Goal: Navigation & Orientation: Go to known website

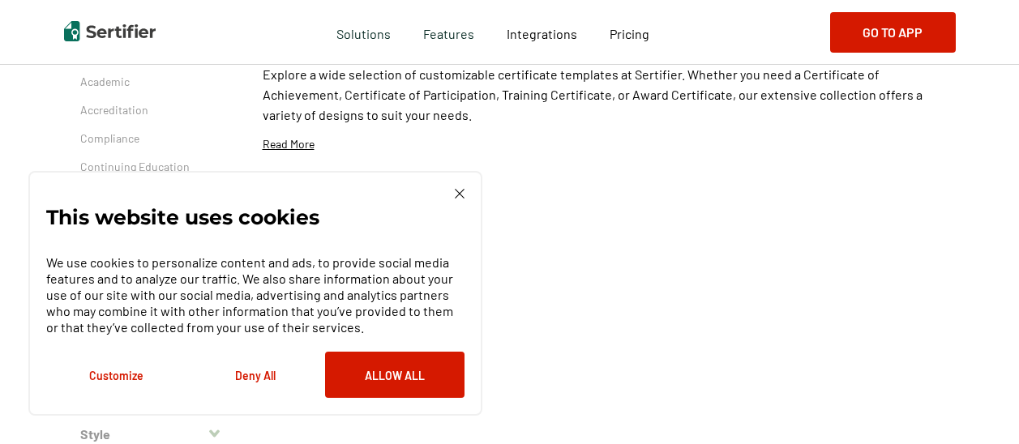
scroll to position [174, 0]
click at [463, 196] on img at bounding box center [460, 194] width 10 height 10
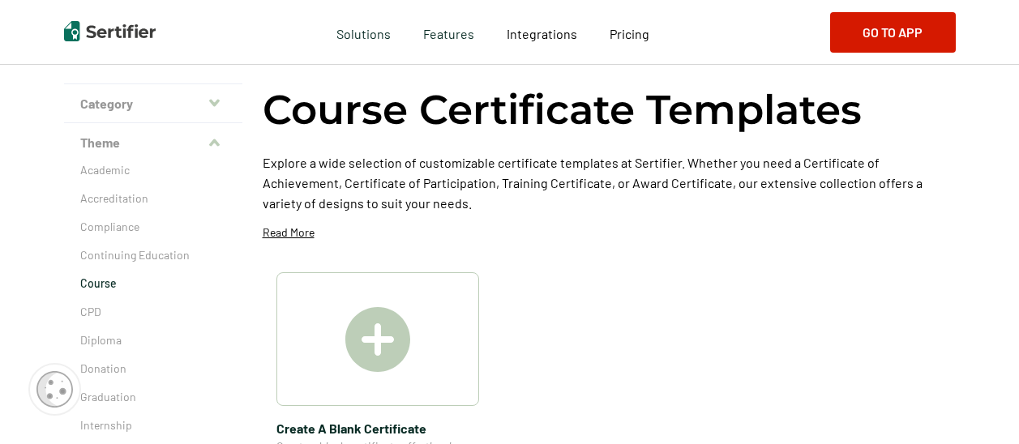
scroll to position [0, 0]
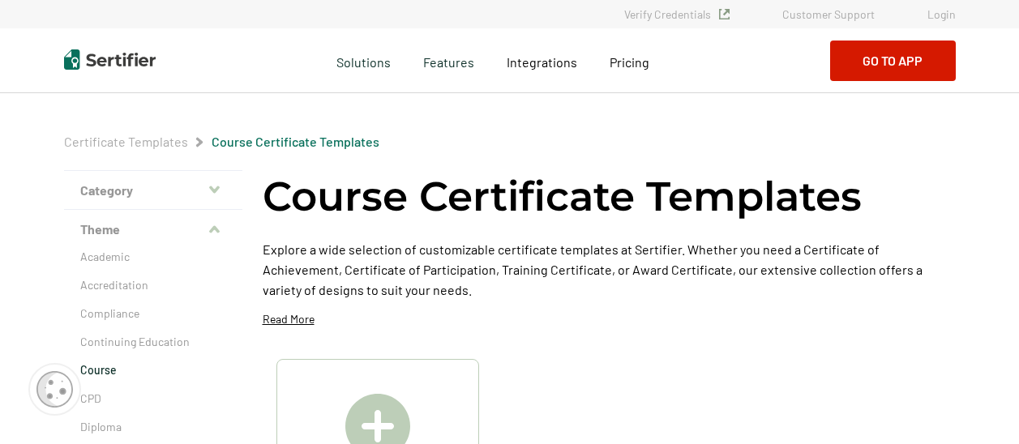
click at [946, 22] on div "Verify Credentials Customer Support Login" at bounding box center [509, 14] width 1019 height 28
click at [946, 13] on link "Login" at bounding box center [941, 14] width 28 height 14
